Goal: Task Accomplishment & Management: Manage account settings

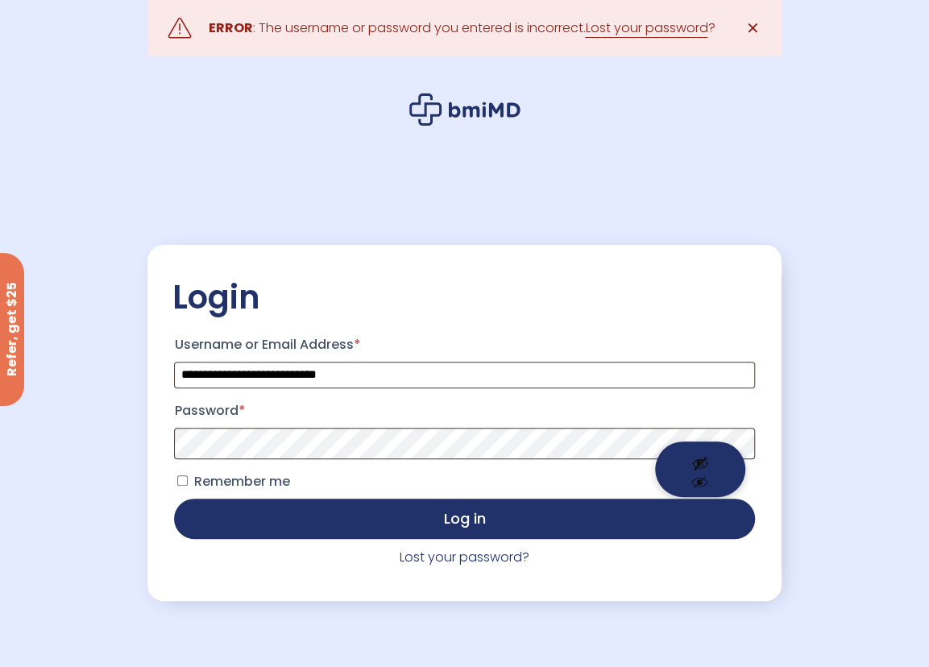
click at [707, 455] on button "Show password" at bounding box center [700, 469] width 90 height 56
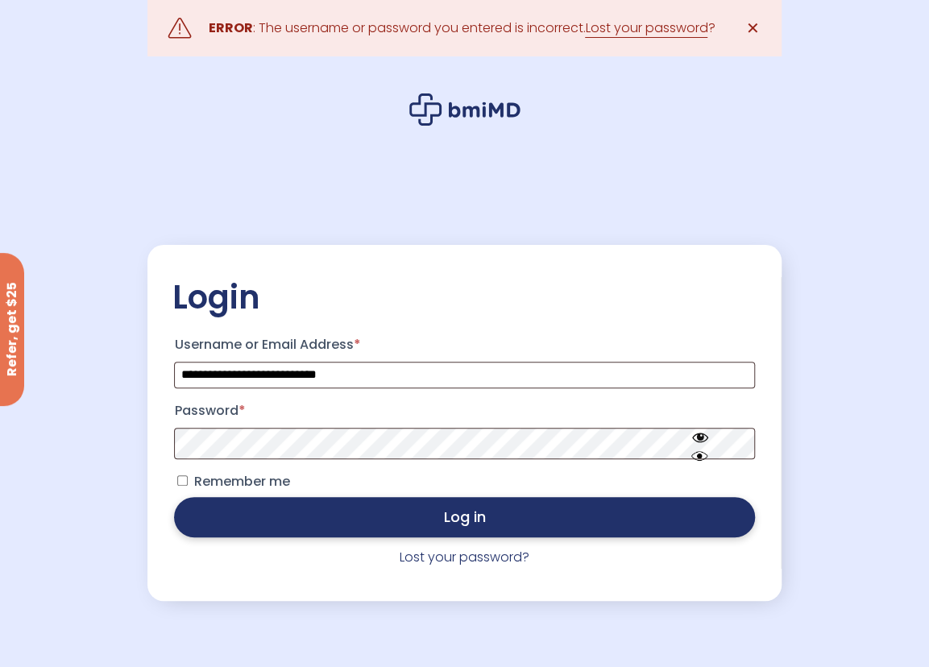
click at [441, 520] on button "Log in" at bounding box center [464, 517] width 580 height 40
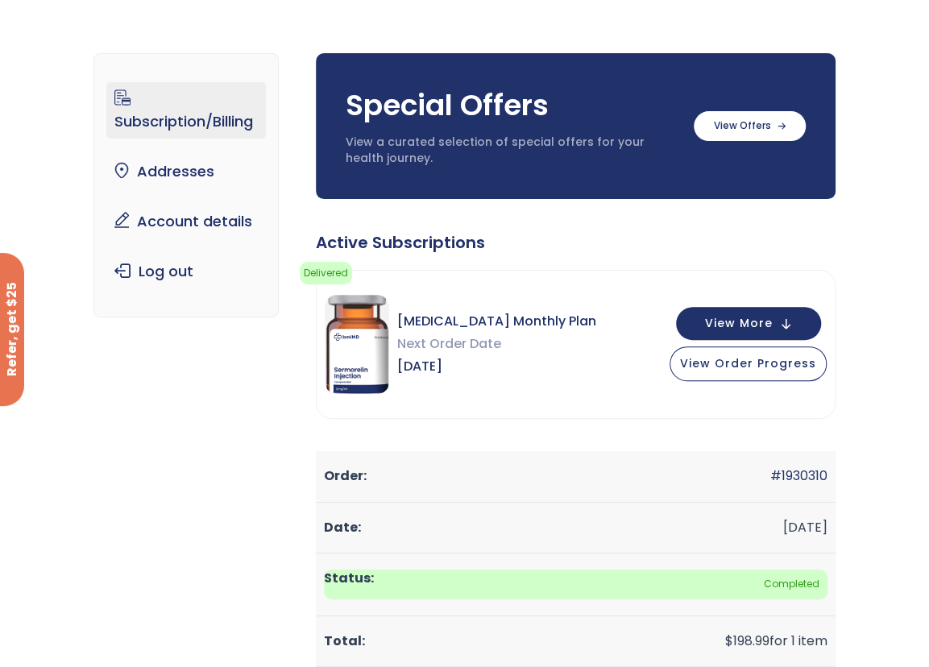
scroll to position [161, 0]
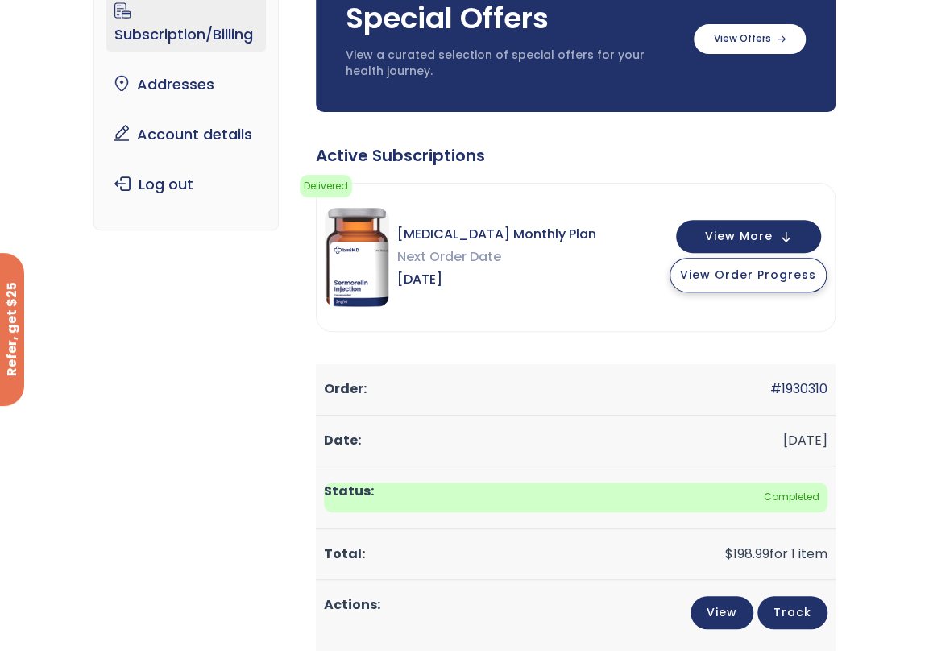
click at [756, 275] on span "View Order Progress" at bounding box center [748, 275] width 136 height 16
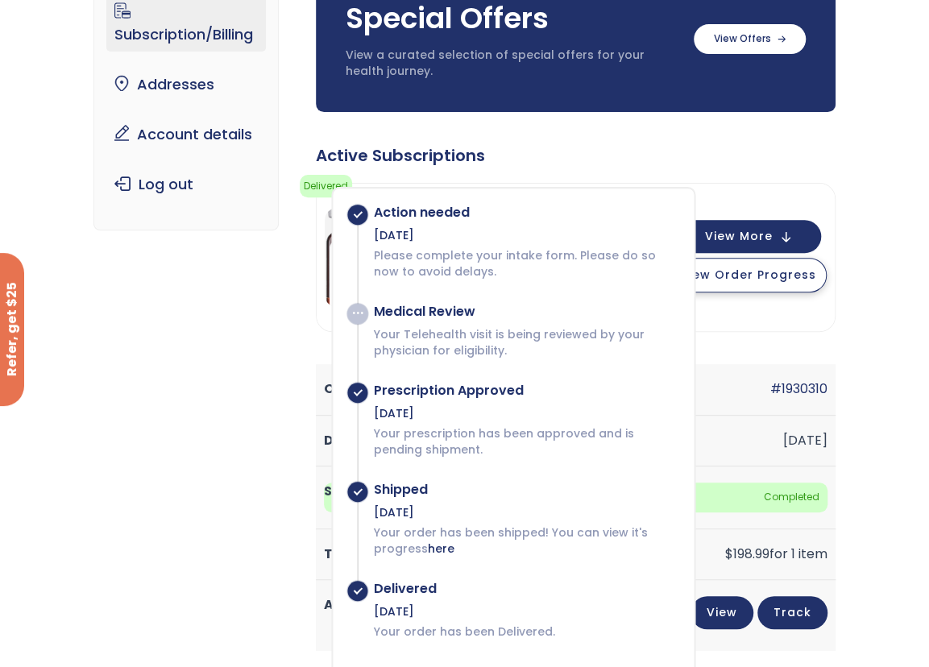
click at [757, 276] on span "View Order Progress" at bounding box center [748, 275] width 136 height 16
click at [749, 230] on span "View More" at bounding box center [739, 235] width 68 height 10
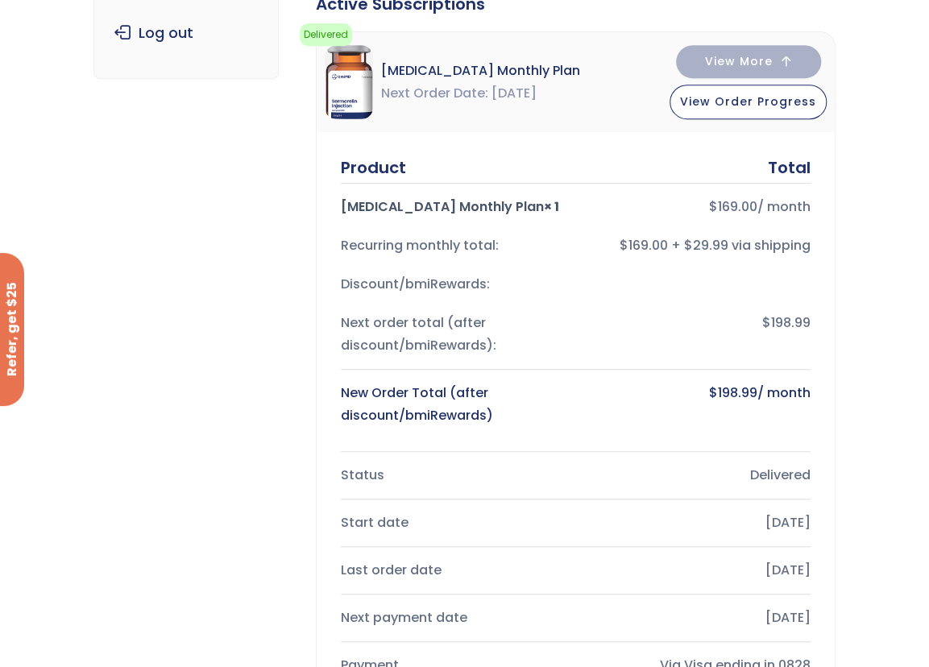
scroll to position [0, 0]
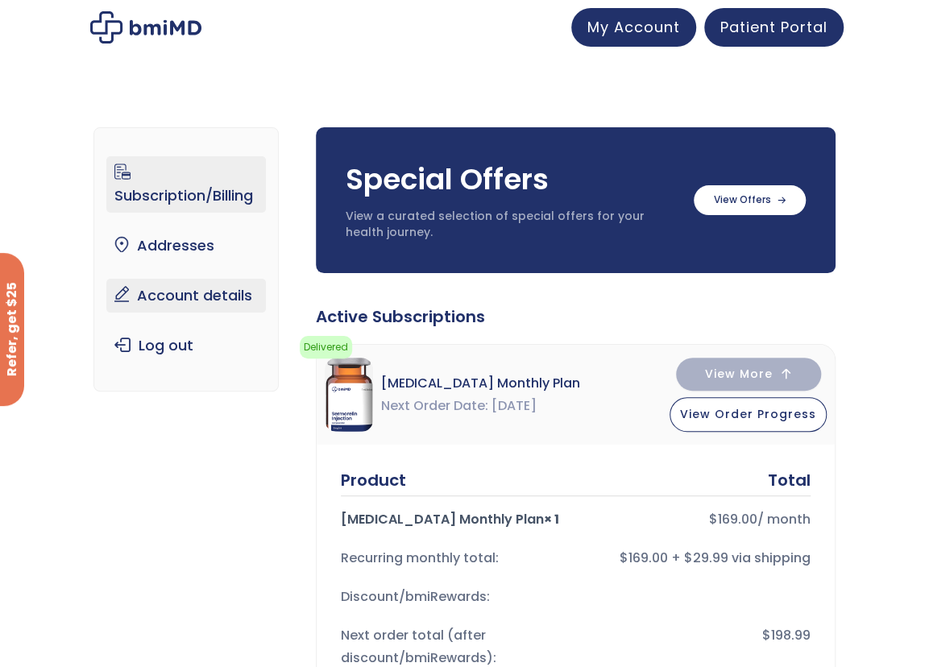
click at [184, 292] on link "Account details" at bounding box center [185, 296] width 159 height 34
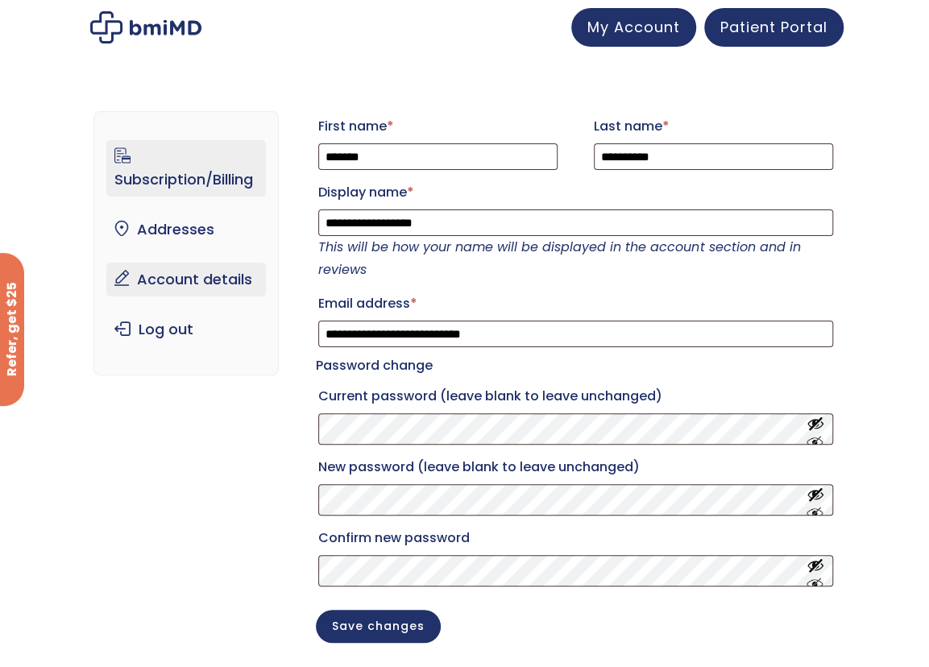
click at [189, 181] on link "Subscription/Billing" at bounding box center [185, 168] width 159 height 56
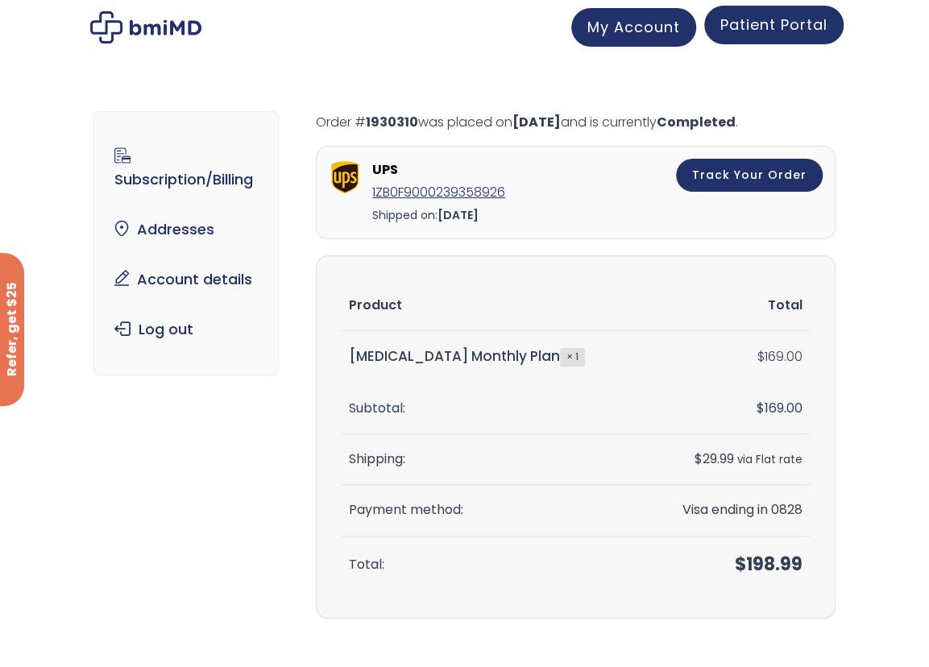
click at [775, 26] on span "Patient Portal" at bounding box center [773, 24] width 107 height 20
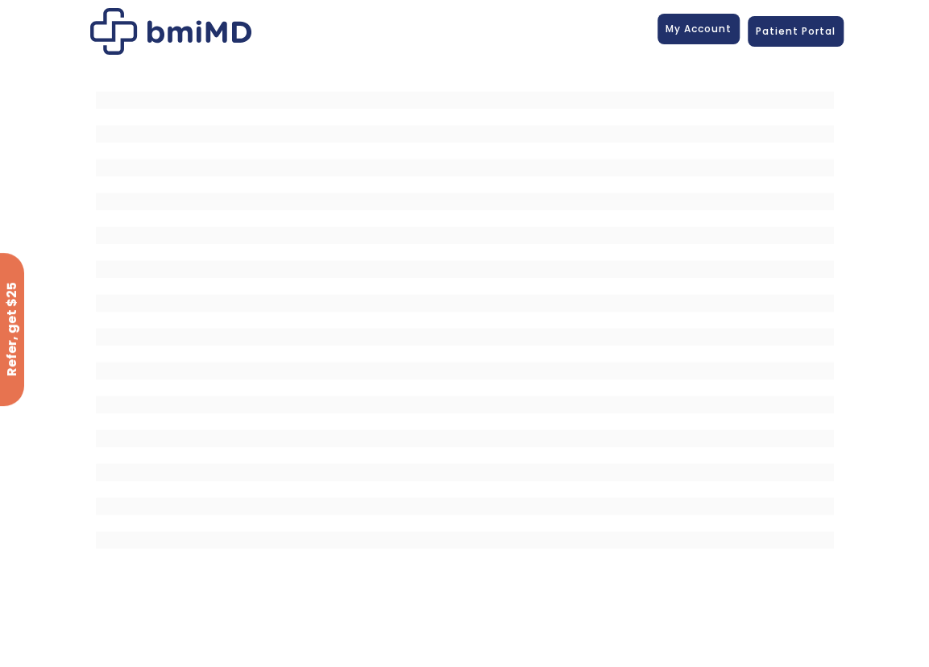
click at [717, 28] on span "My Account" at bounding box center [698, 29] width 66 height 14
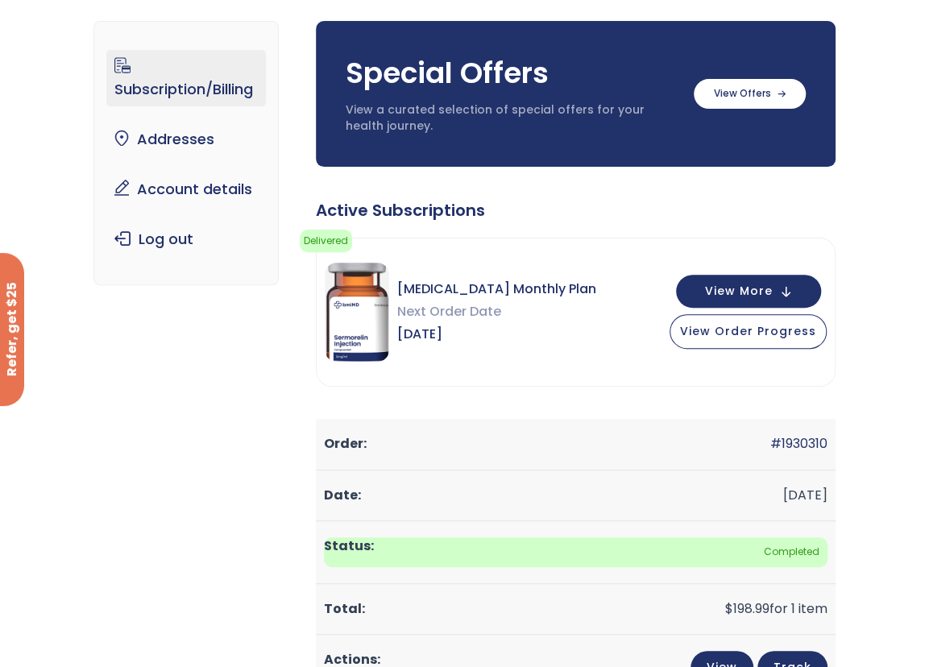
scroll to position [81, 0]
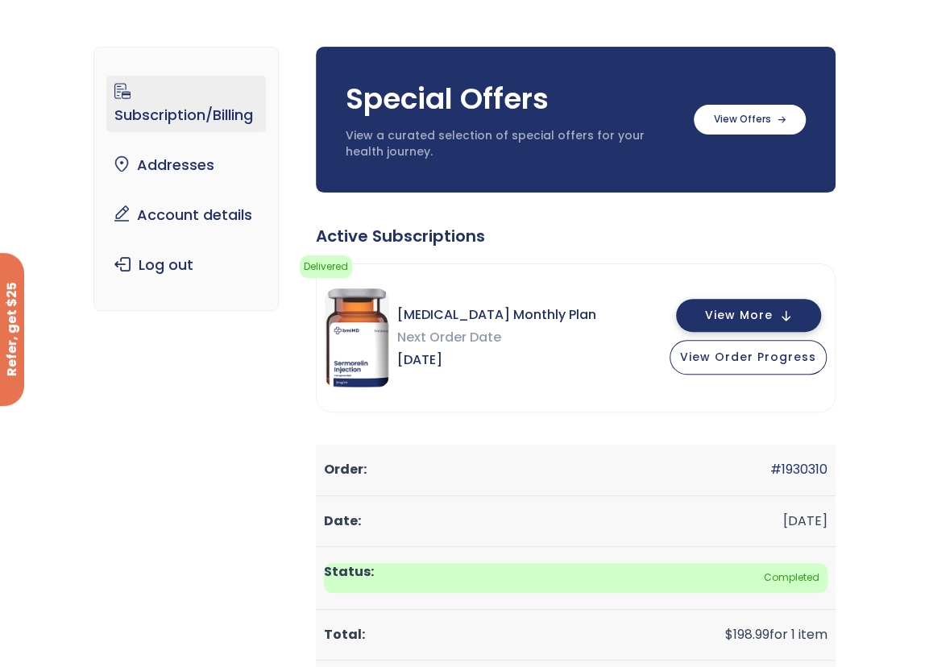
click at [751, 312] on span "View More" at bounding box center [739, 315] width 68 height 10
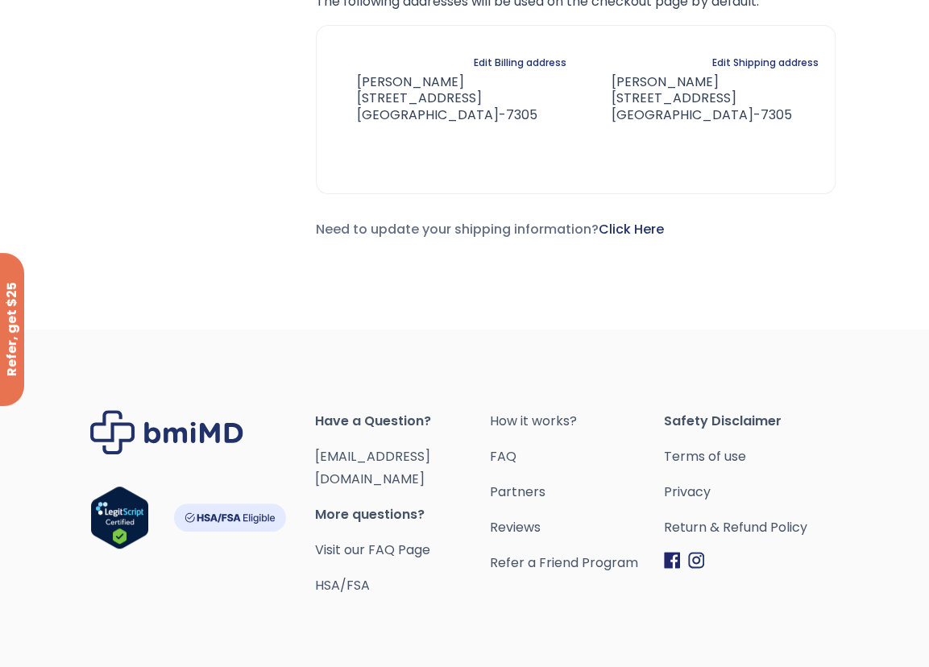
scroll to position [2910, 0]
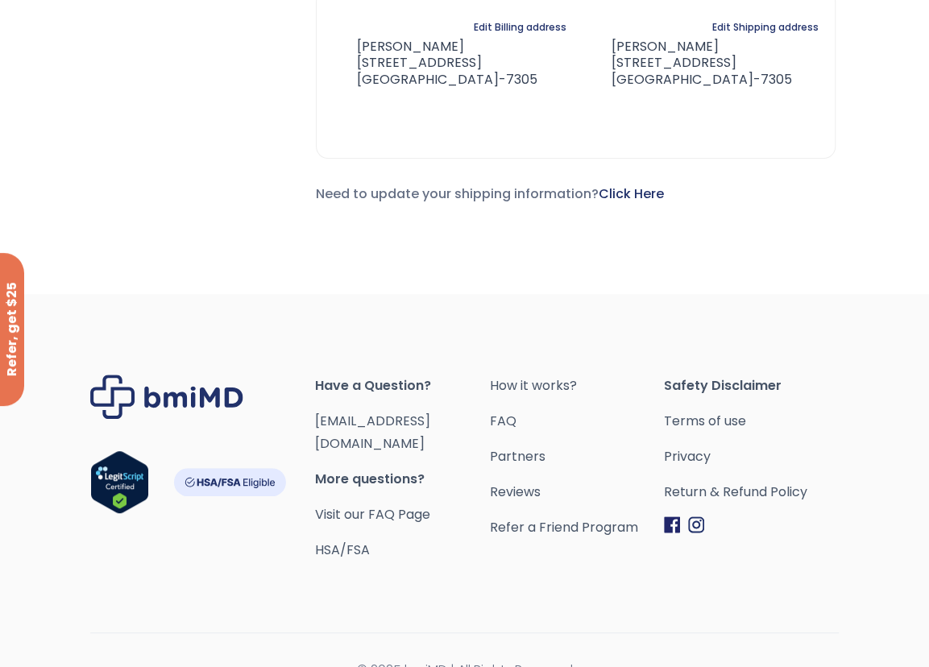
click at [233, 468] on img "Footer" at bounding box center [229, 482] width 113 height 28
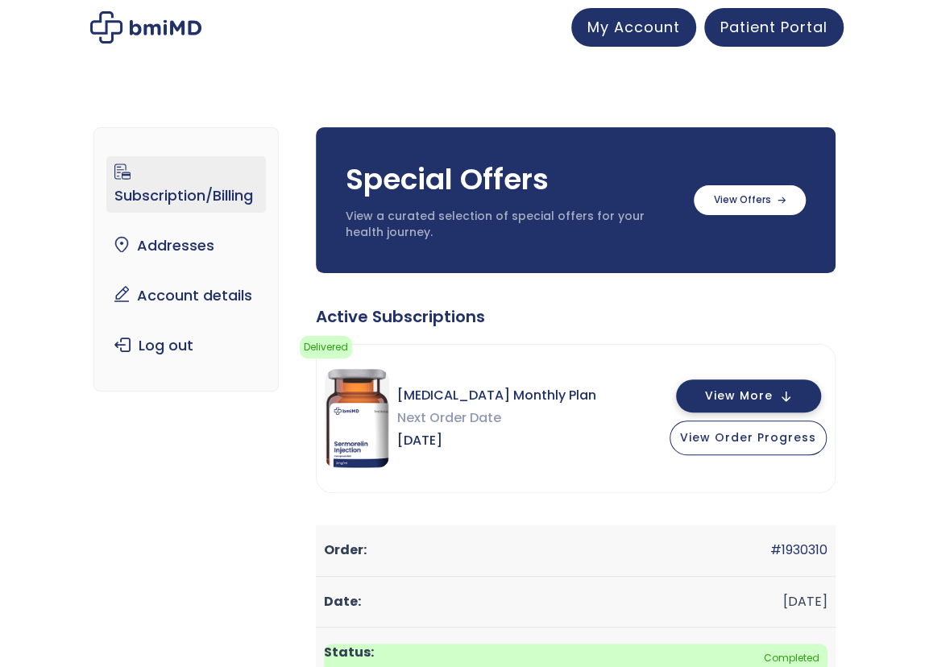
click at [749, 400] on span "View More" at bounding box center [739, 396] width 68 height 10
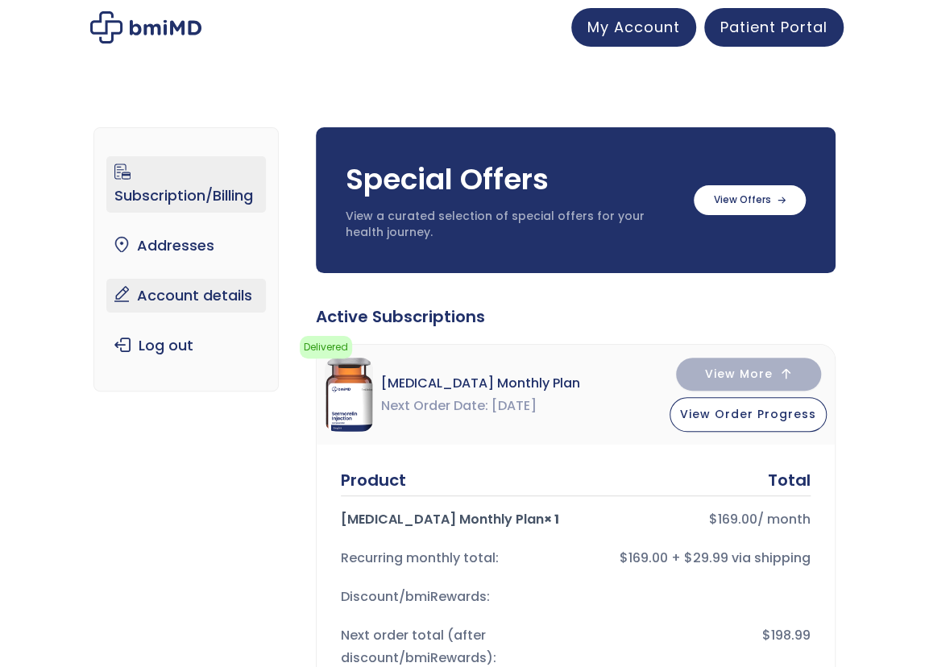
click at [205, 299] on link "Account details" at bounding box center [185, 296] width 159 height 34
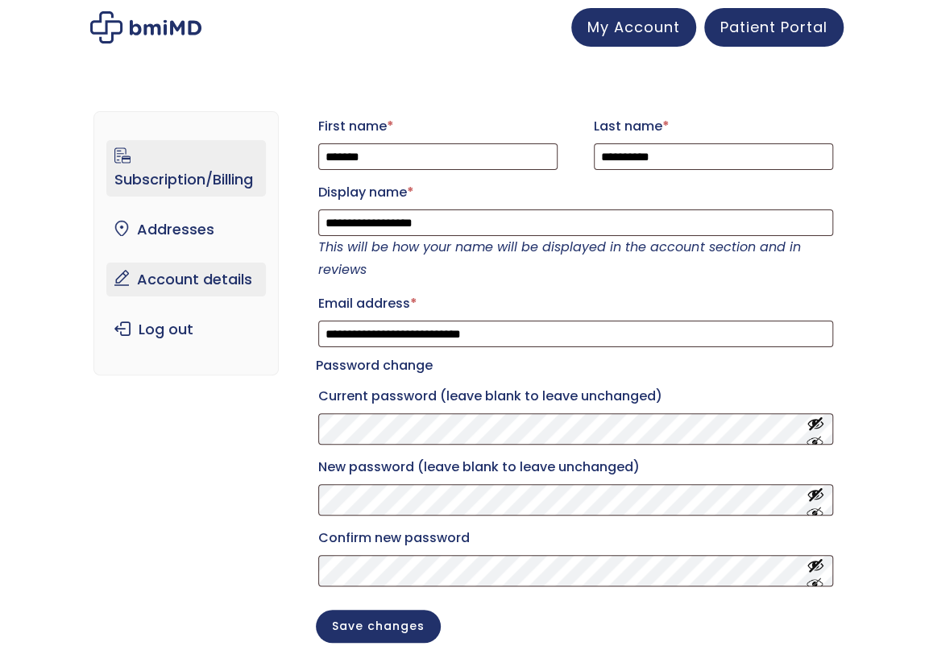
click at [181, 180] on link "Subscription/Billing" at bounding box center [185, 168] width 159 height 56
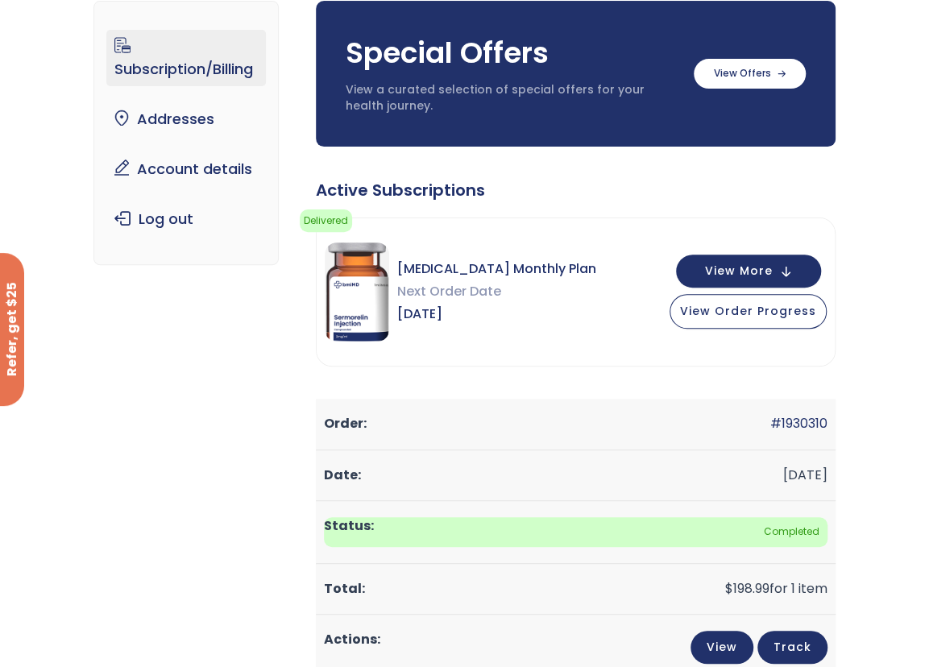
scroll to position [161, 0]
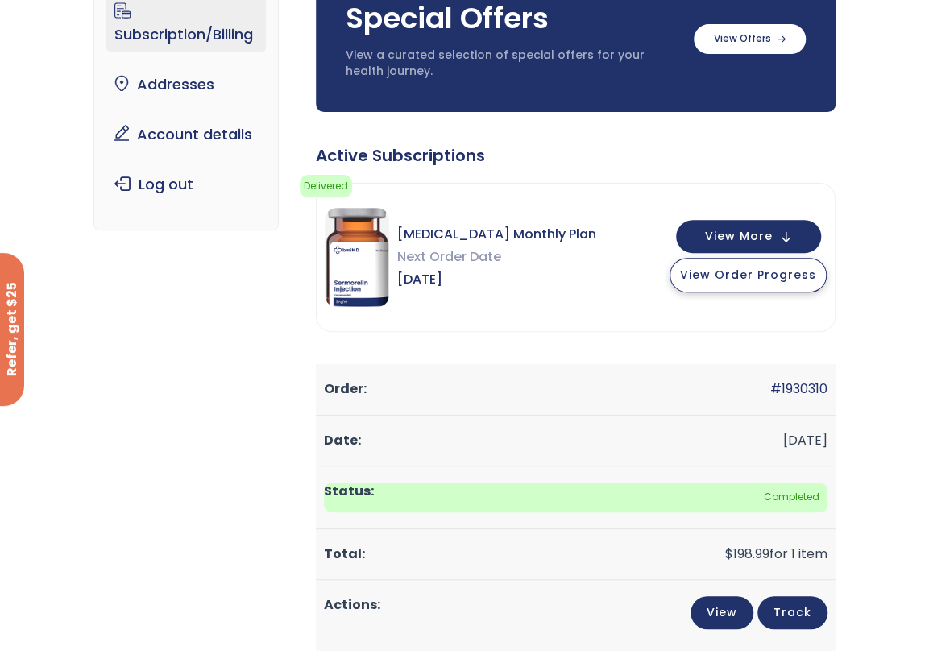
click at [765, 275] on span "View Order Progress" at bounding box center [748, 275] width 136 height 16
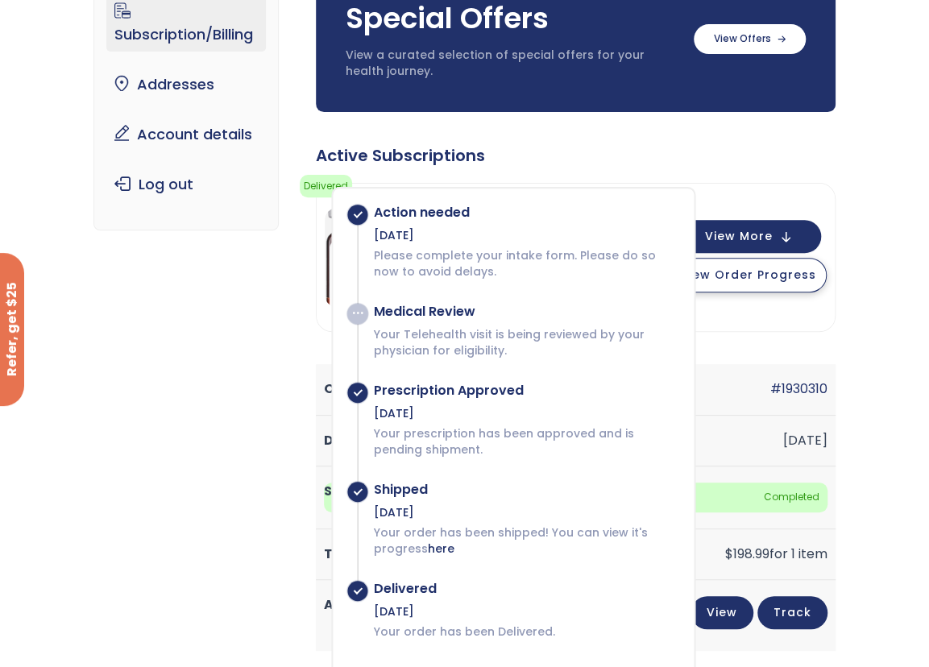
click at [770, 278] on span "View Order Progress" at bounding box center [748, 275] width 136 height 16
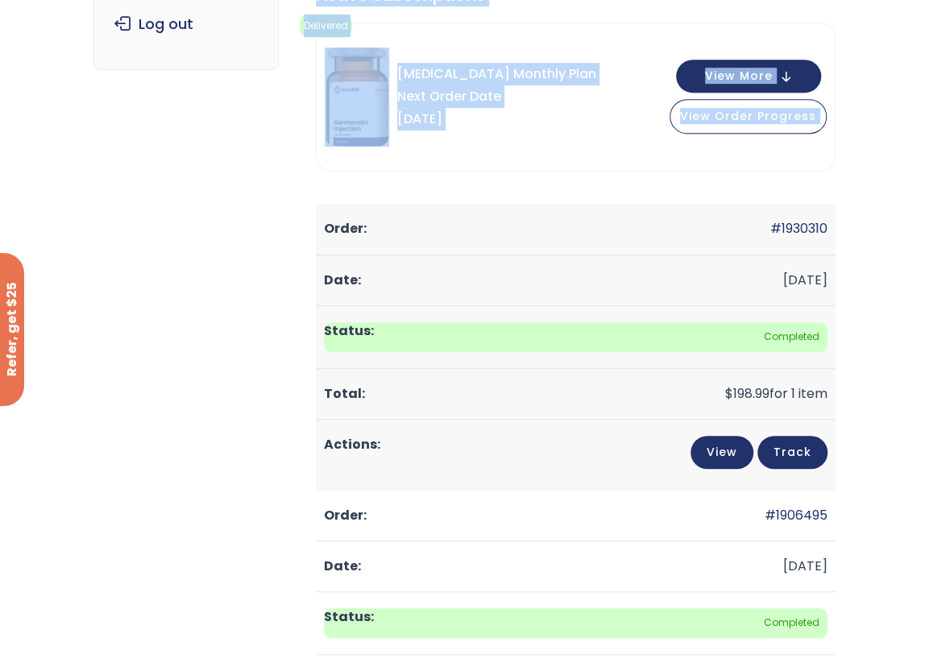
scroll to position [324, 0]
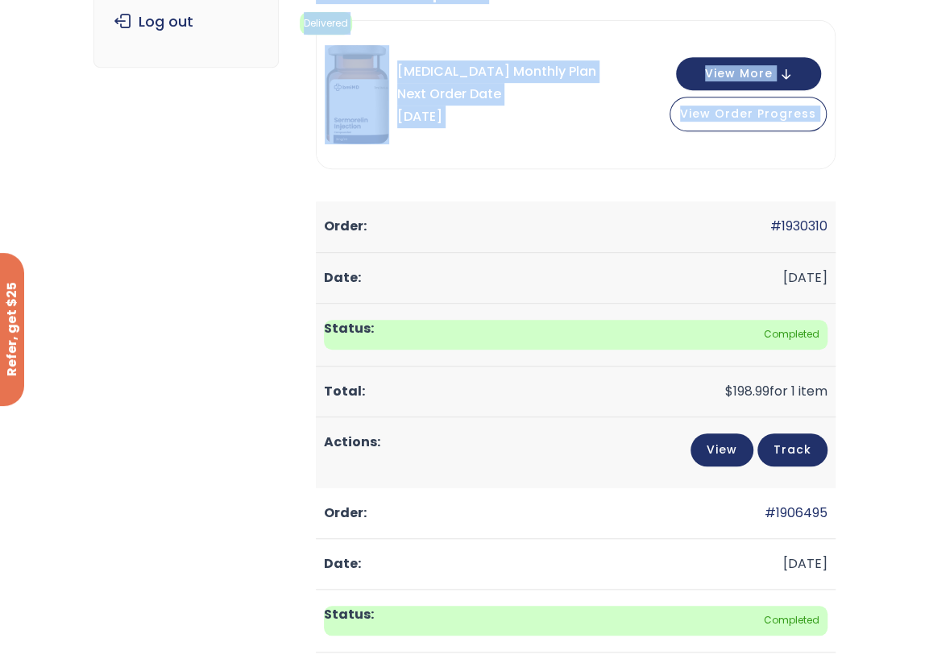
drag, startPoint x: 317, startPoint y: 236, endPoint x: 828, endPoint y: 502, distance: 576.5
copy div "Active Subscriptions Delivered Your order has been Delivered. Action needed [DA…"
click at [417, 136] on div "[MEDICAL_DATA] Monthly Plan Next Order Date [DATE]" at bounding box center [460, 95] width 271 height 100
click at [464, 68] on span "[MEDICAL_DATA] Monthly Plan" at bounding box center [496, 71] width 199 height 23
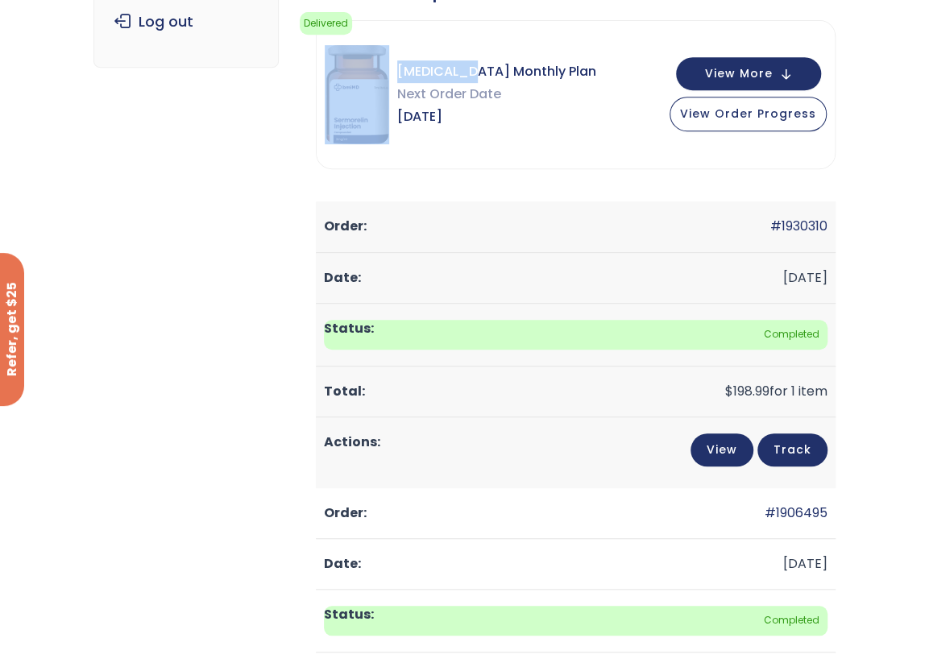
drag, startPoint x: 465, startPoint y: 69, endPoint x: 379, endPoint y: 64, distance: 85.6
click at [379, 64] on div "[MEDICAL_DATA] Monthly Plan Next Order Date [DATE]" at bounding box center [460, 95] width 271 height 100
copy div "[MEDICAL_DATA]"
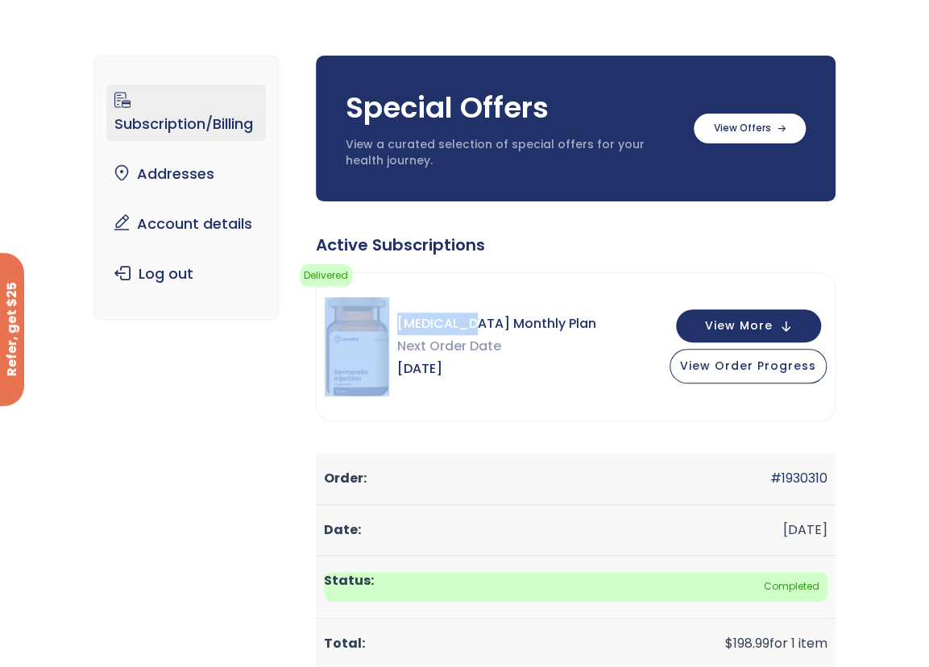
scroll to position [2, 0]
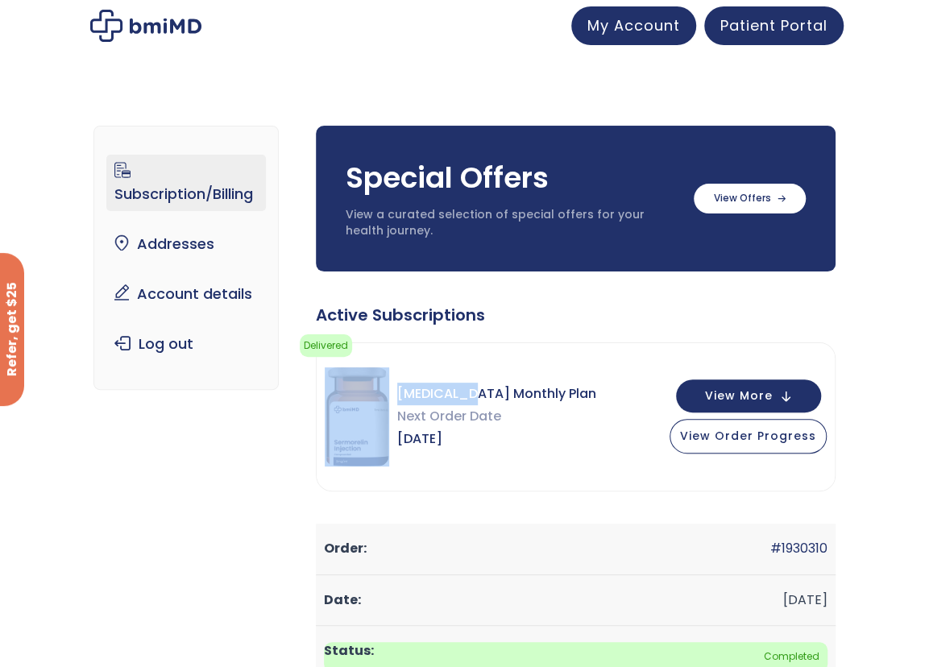
click at [215, 187] on link "Subscription/Billing" at bounding box center [185, 183] width 159 height 56
